Goal: Obtain resource: Obtain resource

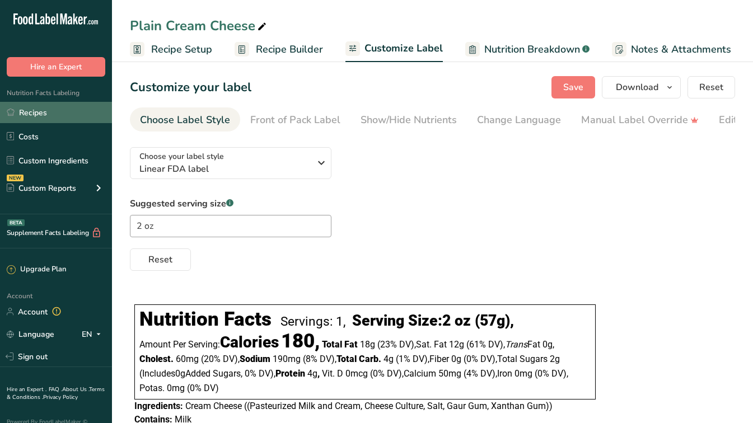
click at [49, 114] on link "Recipes" at bounding box center [56, 112] width 112 height 21
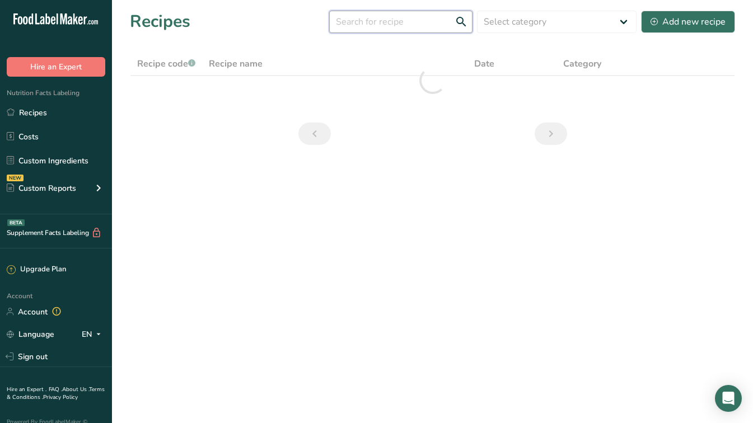
click at [372, 29] on input "text" at bounding box center [400, 22] width 143 height 22
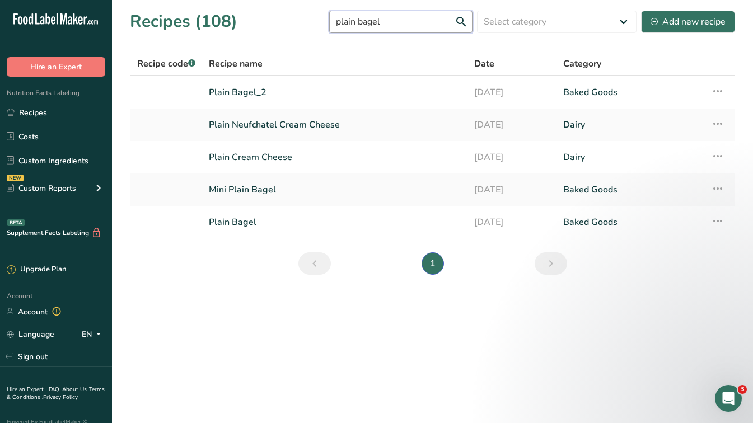
type input "plain bagel"
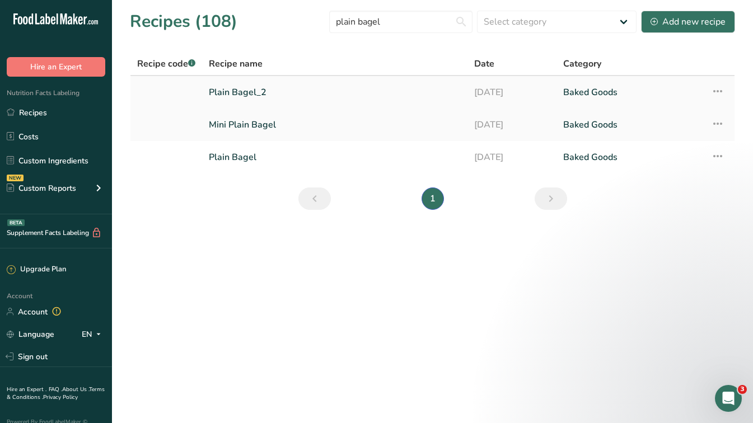
click at [289, 88] on link "Plain Bagel_2" at bounding box center [335, 93] width 252 height 24
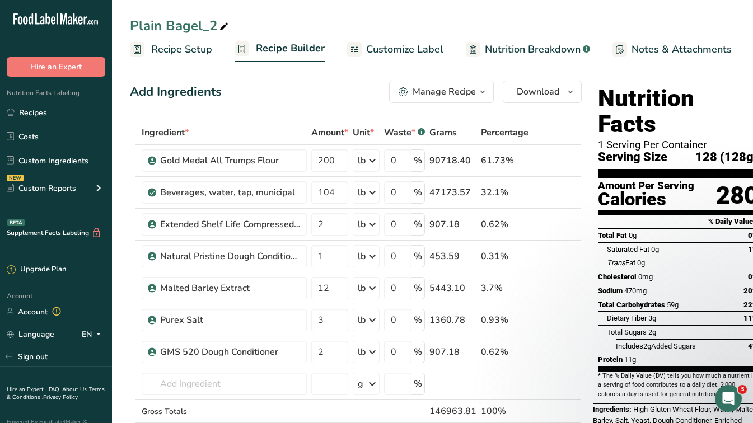
click at [412, 49] on span "Customize Label" at bounding box center [404, 49] width 77 height 15
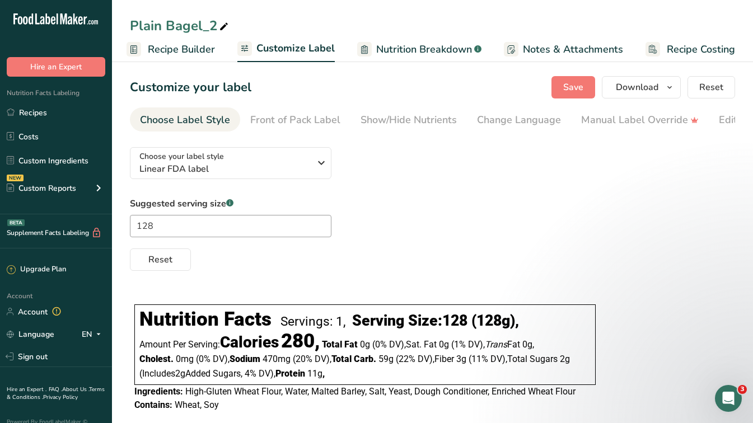
scroll to position [21, 0]
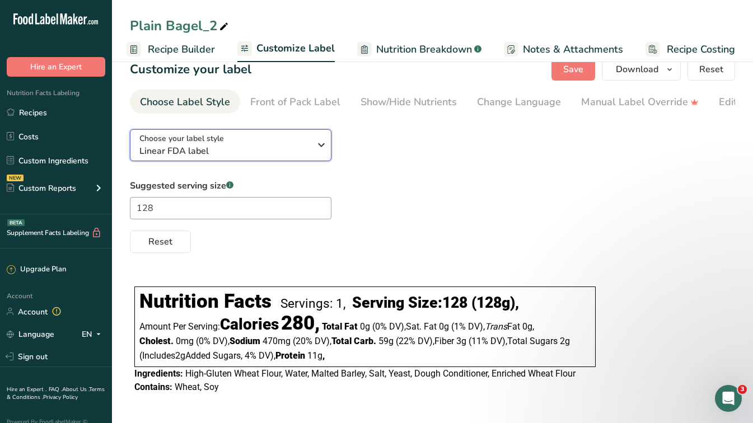
click at [283, 152] on span "Linear FDA label" at bounding box center [224, 150] width 171 height 13
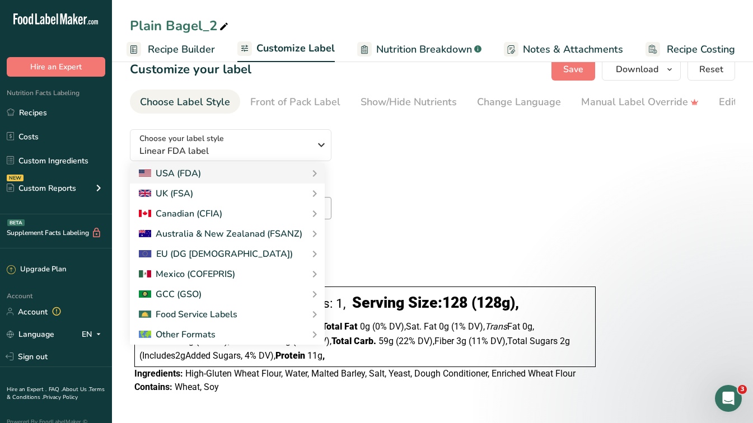
click at [425, 161] on div "Choose your label style Linear FDA label USA (FDA) Standard FDA label Tabular F…" at bounding box center [432, 186] width 605 height 133
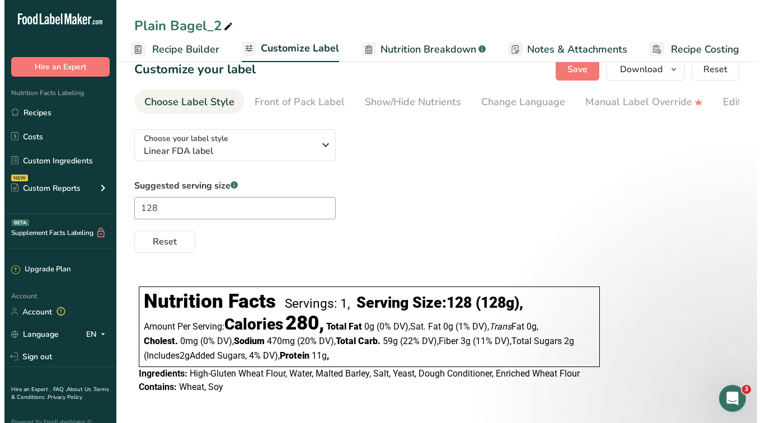
scroll to position [0, 0]
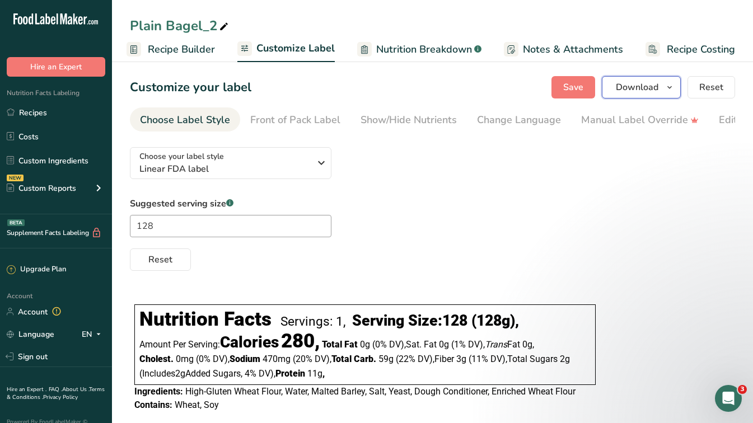
click at [668, 82] on icon "button" at bounding box center [669, 88] width 9 height 14
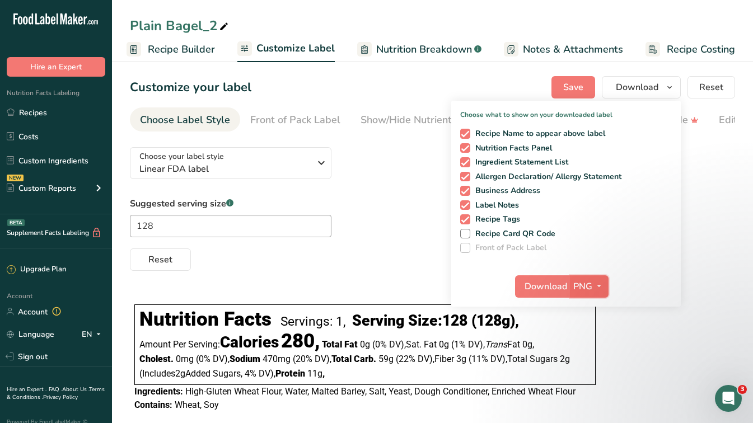
click at [593, 285] on span "button" at bounding box center [598, 286] width 13 height 13
click at [534, 286] on span "Download" at bounding box center [545, 286] width 43 height 13
click at [593, 287] on span "button" at bounding box center [598, 286] width 13 height 13
click at [597, 344] on link "SVG" at bounding box center [591, 346] width 36 height 18
click at [640, 92] on span "Download" at bounding box center [637, 87] width 43 height 13
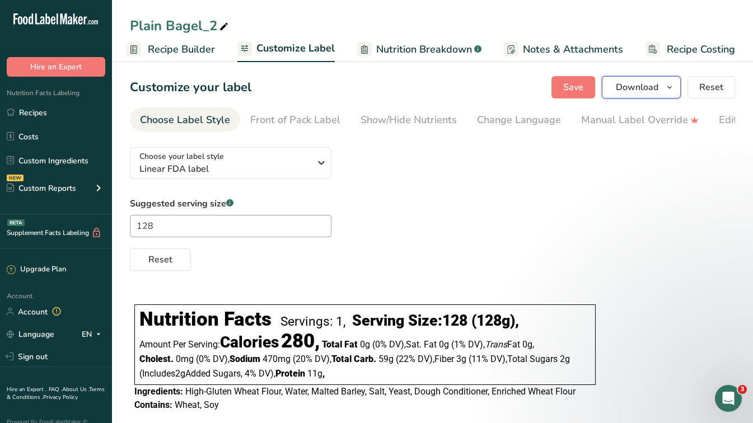
click at [640, 92] on span "Download" at bounding box center [637, 87] width 43 height 13
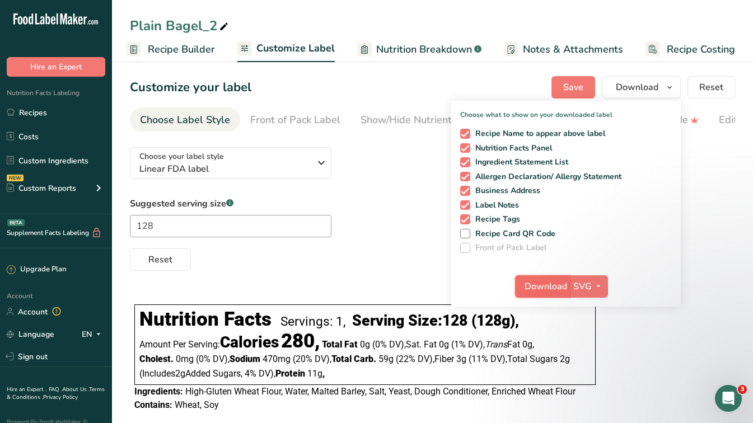
click at [550, 278] on button "Download" at bounding box center [542, 286] width 55 height 22
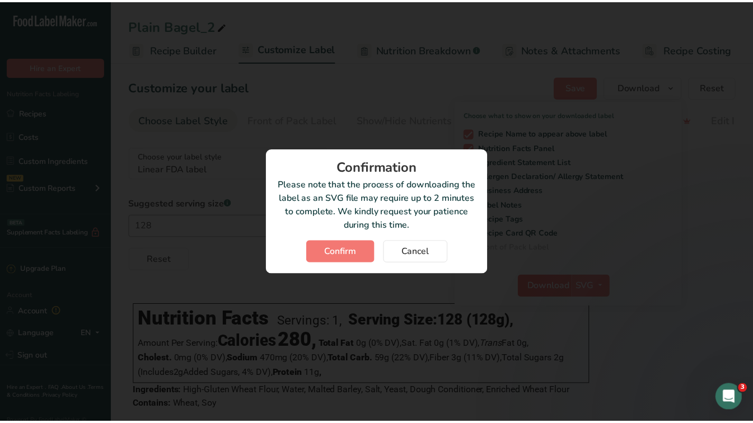
scroll to position [0, 100]
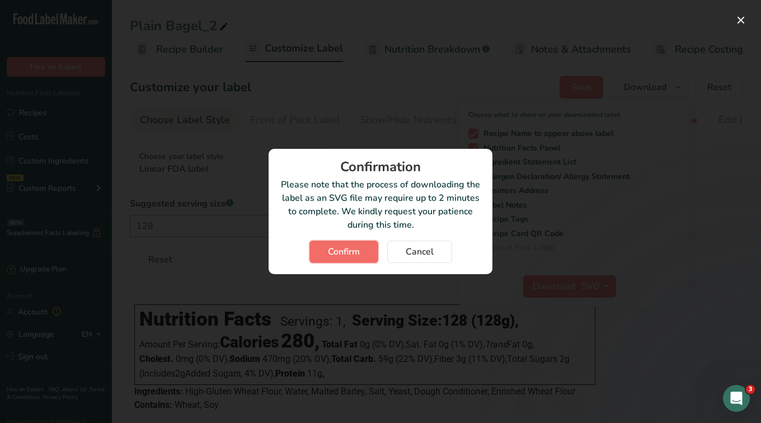
click at [332, 255] on span "Confirm" at bounding box center [344, 251] width 32 height 13
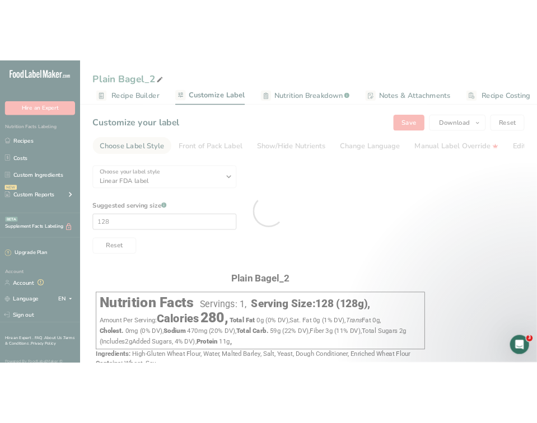
scroll to position [0, 0]
